Goal: Transaction & Acquisition: Purchase product/service

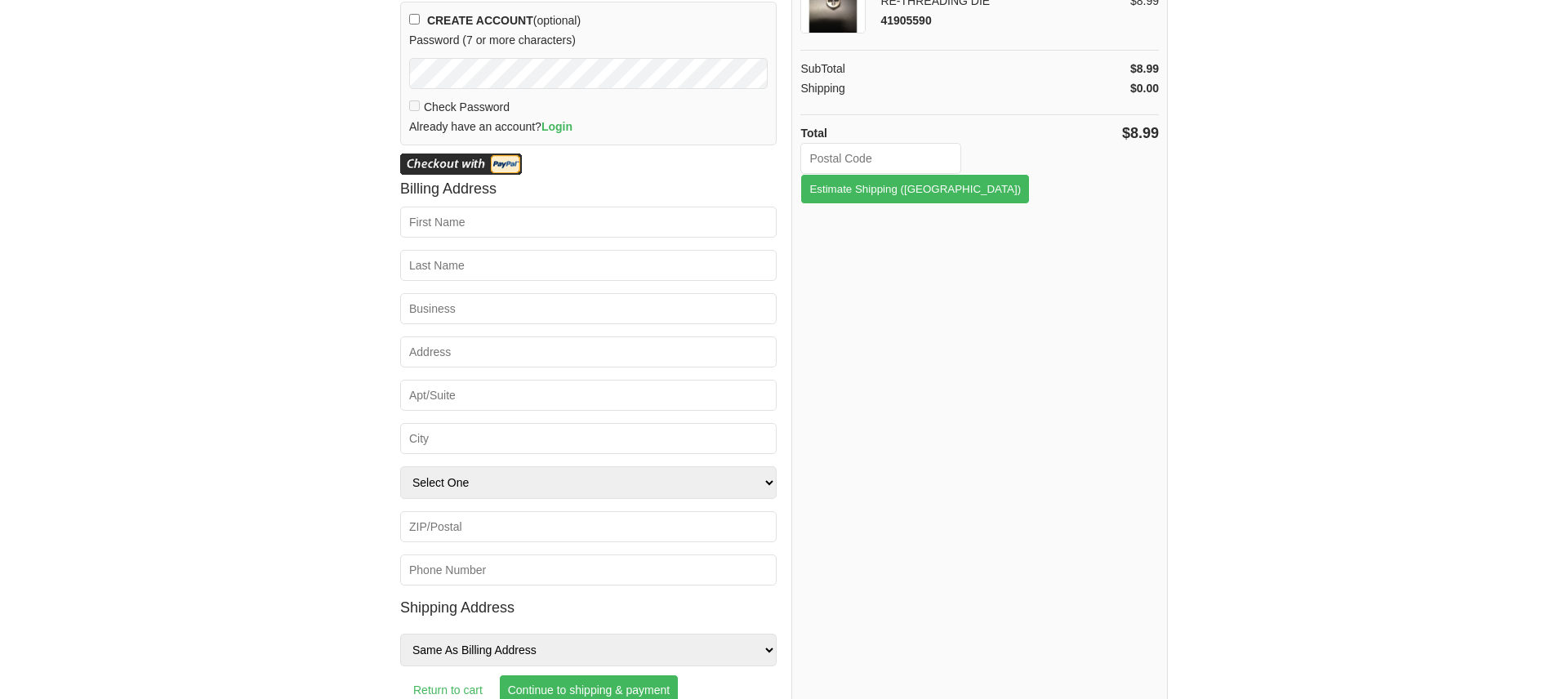
scroll to position [151, 0]
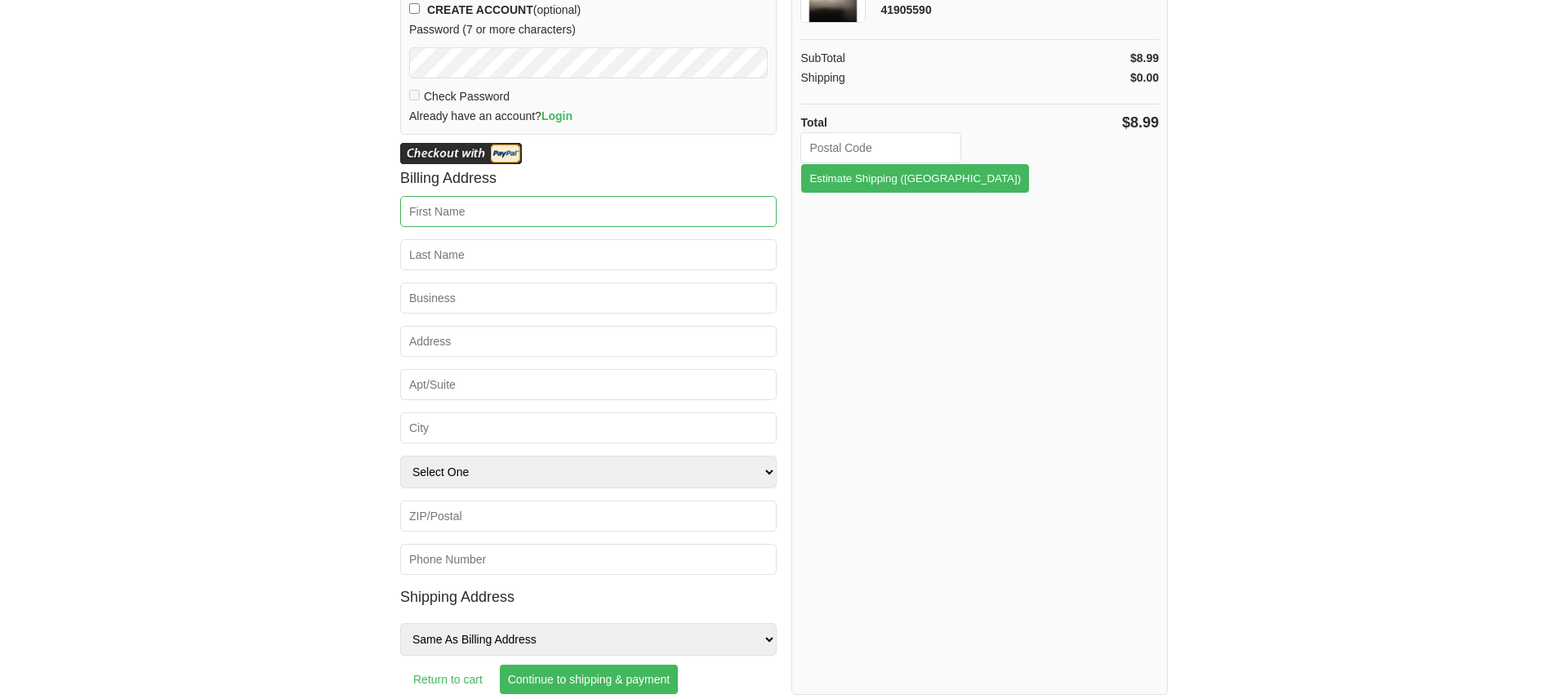
click at [553, 222] on input "First Name *" at bounding box center [589, 211] width 376 height 31
type input "Jerry"
type input "[EMAIL_ADDRESS][DOMAIN_NAME]"
type input "Thompson"
type input "2601 Pleasant Ave."
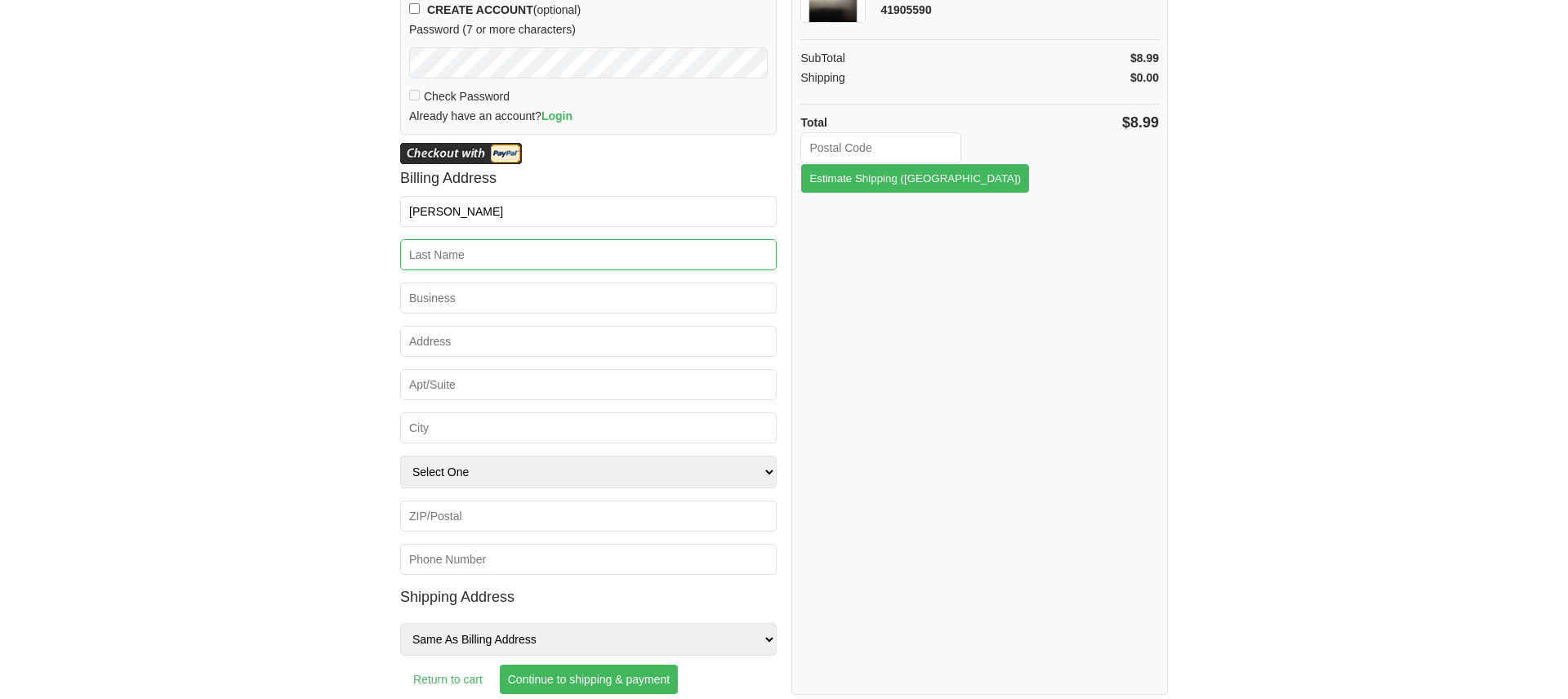
type input "Minneapolis"
select select "MN"
type input "55408"
type input "6128719476"
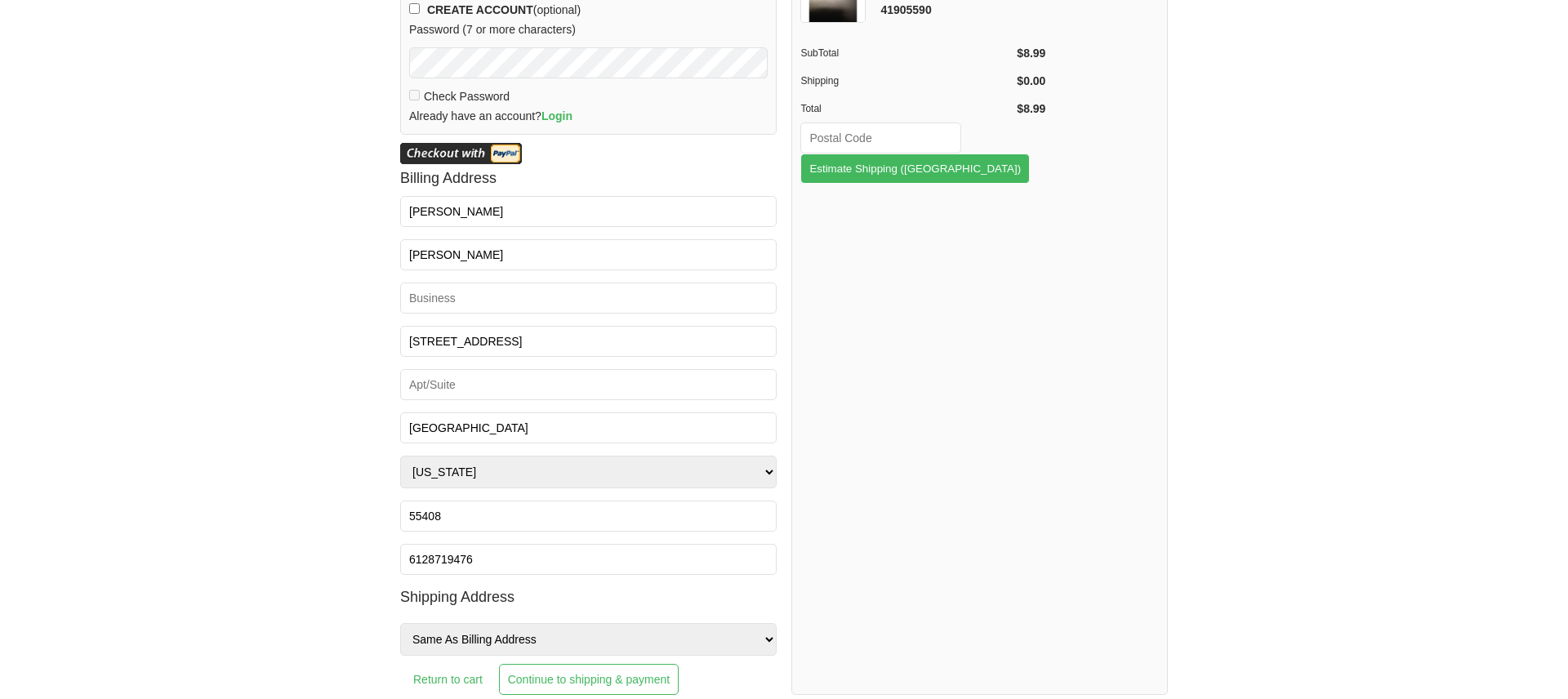
click at [559, 676] on input "Continue to shipping & payment" at bounding box center [589, 680] width 180 height 31
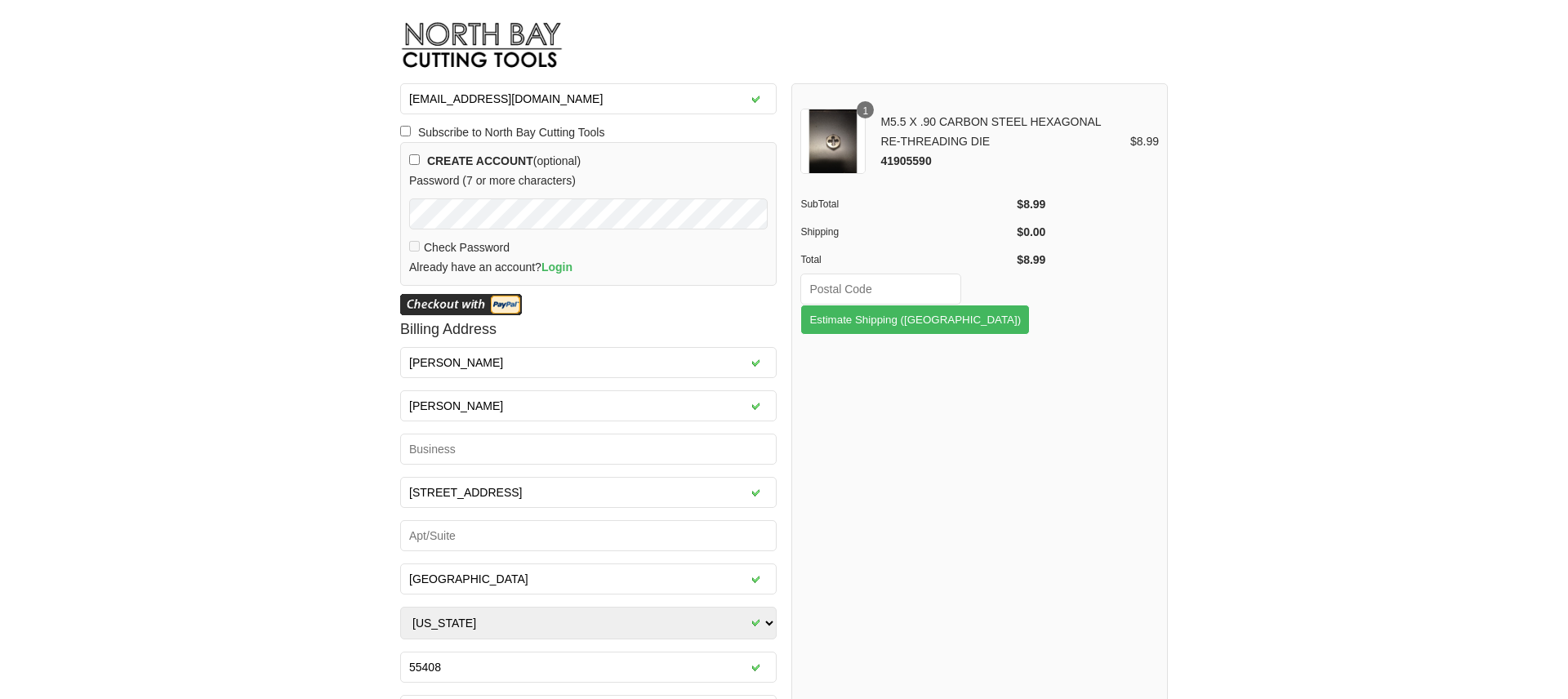
click at [488, 297] on img at bounding box center [461, 304] width 122 height 21
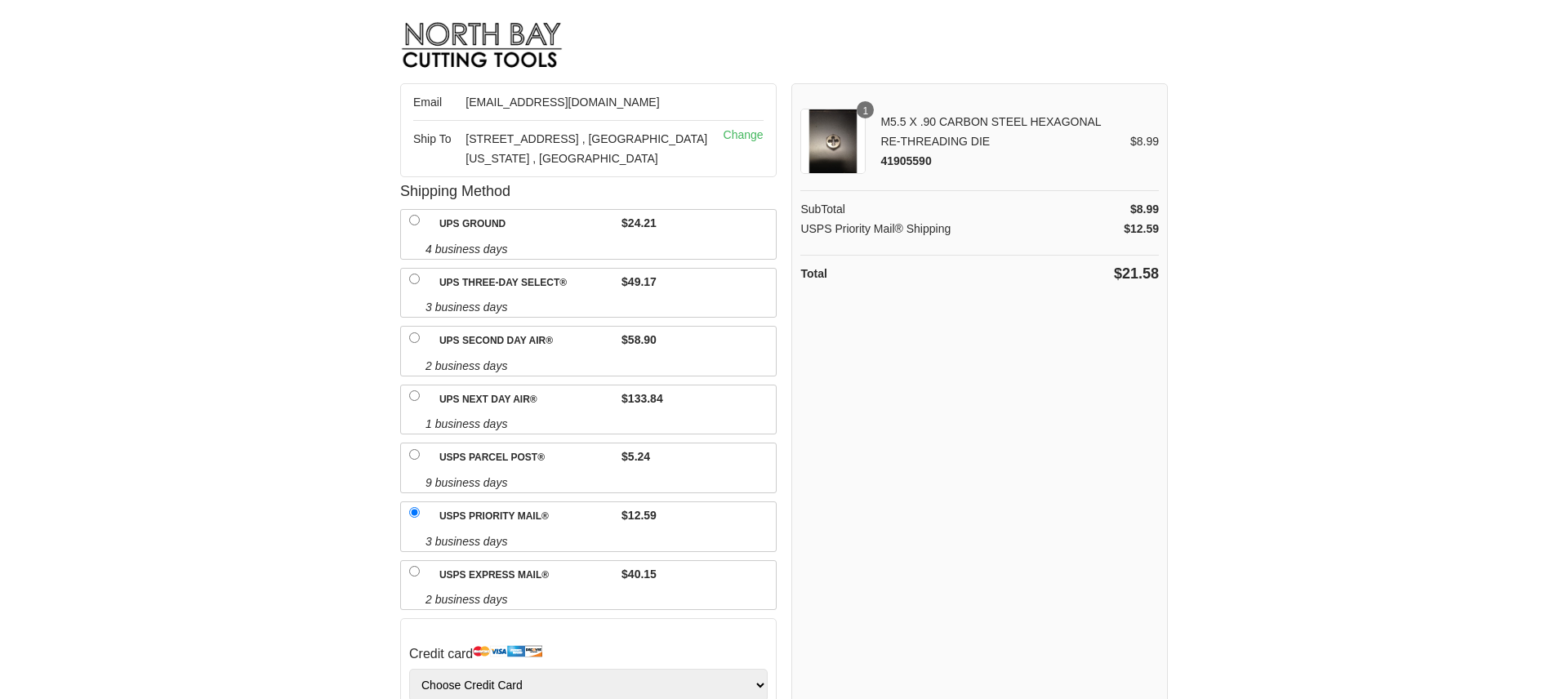
click at [438, 299] on span "3 business days" at bounding box center [600, 307] width 350 height 19
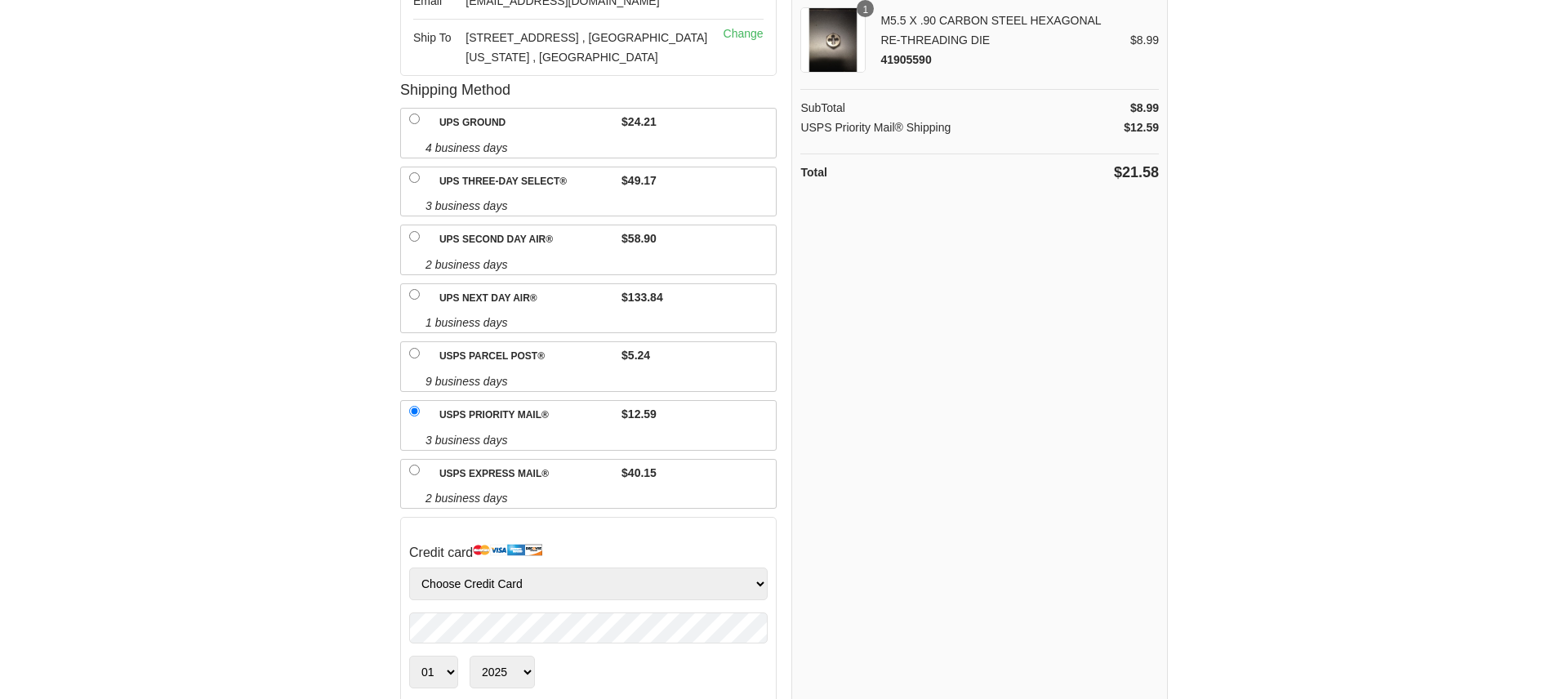
scroll to position [104, 0]
click at [412, 349] on input "USPS Parcel Post®" at bounding box center [414, 350] width 11 height 11
radio input "true"
click at [414, 406] on input "USPS Priority Mail®" at bounding box center [414, 408] width 11 height 11
radio input "true"
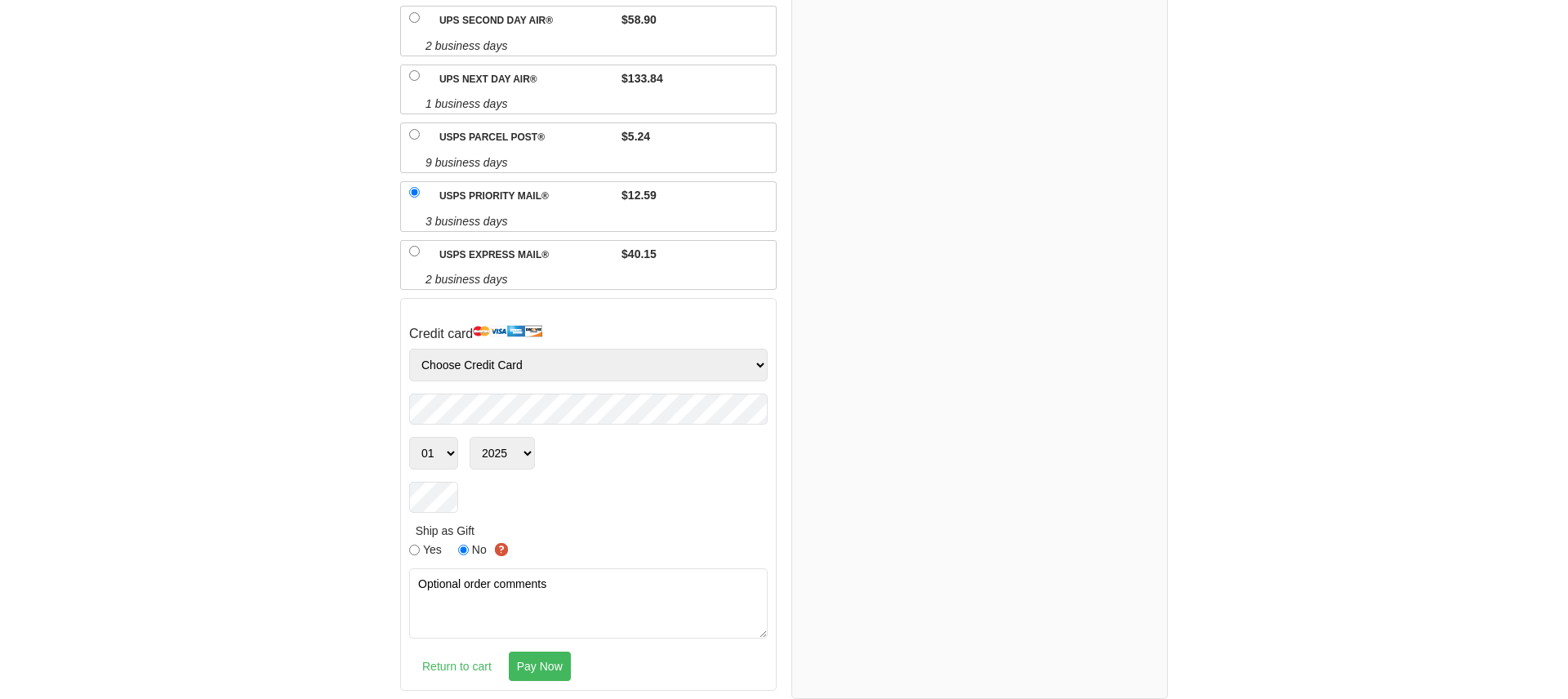
scroll to position [0, 0]
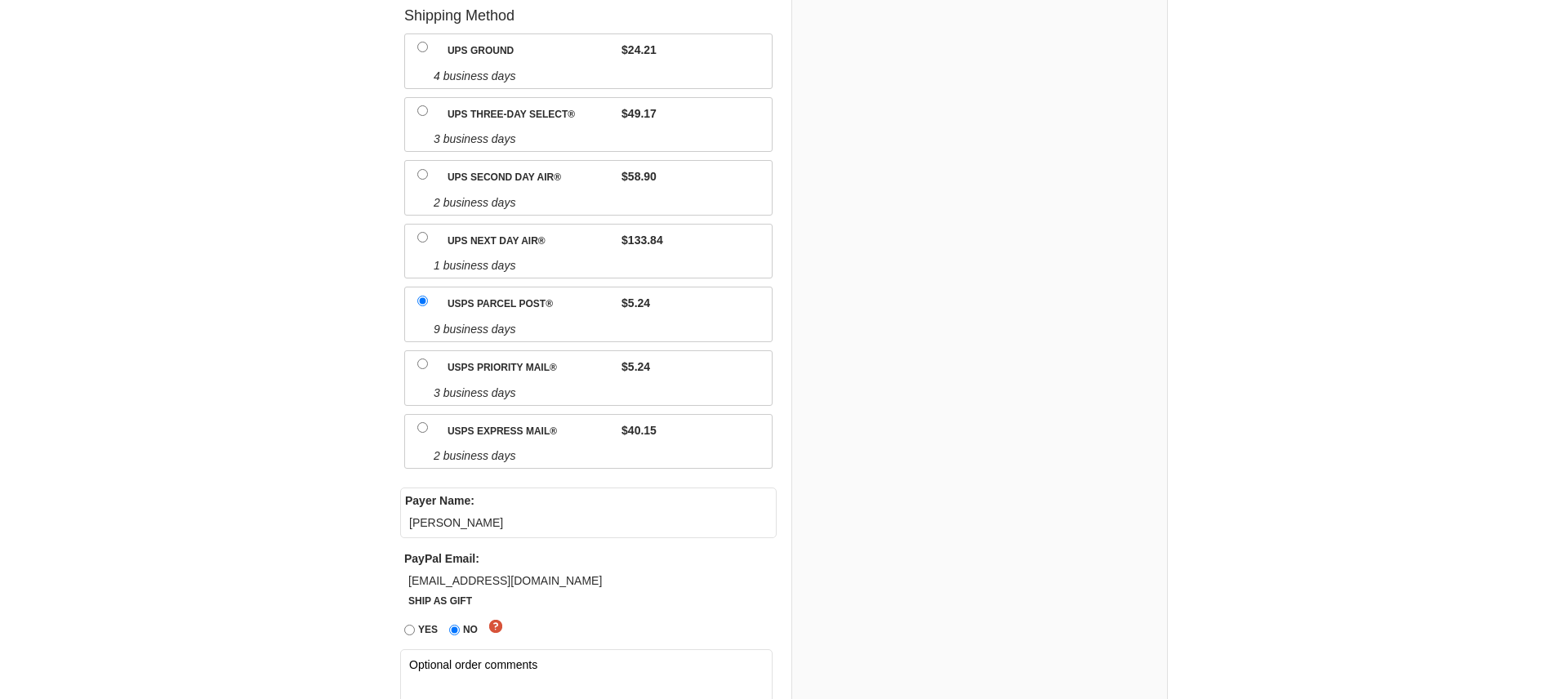
scroll to position [361, 0]
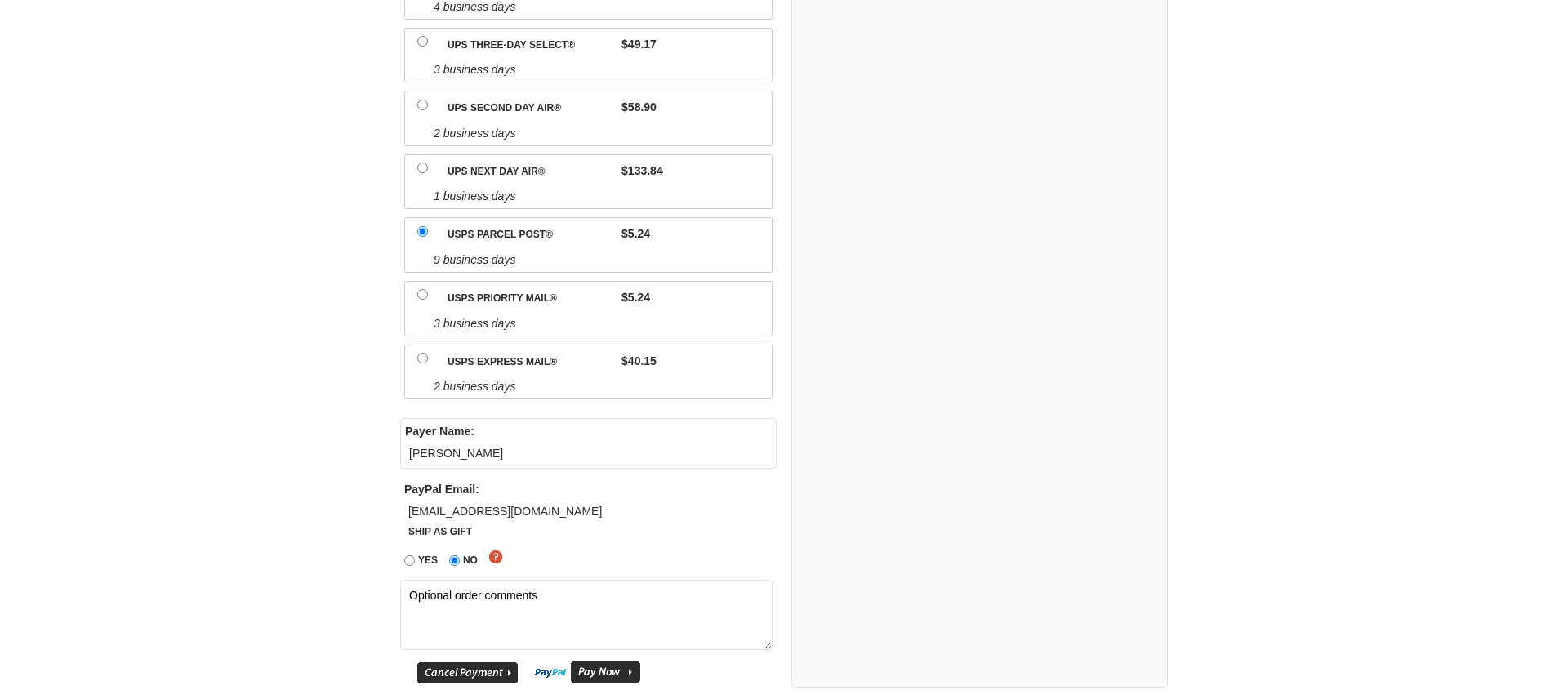
click at [606, 667] on input "image" at bounding box center [587, 672] width 107 height 23
